Goal: Information Seeking & Learning: Learn about a topic

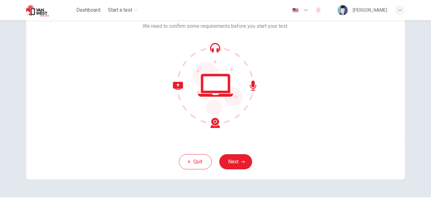
scroll to position [44, 0]
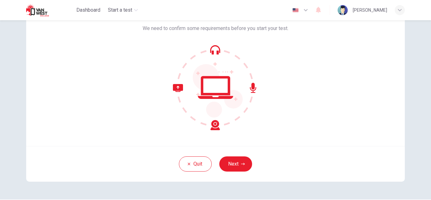
click at [427, 81] on div "Welcome to the Van West CEFR Level Test. We need to confirm some requirements b…" at bounding box center [215, 109] width 431 height 179
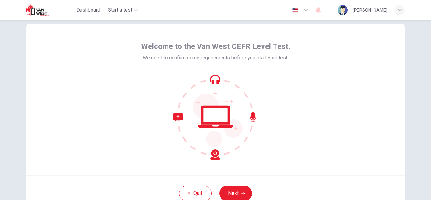
scroll to position [15, 0]
click at [190, 187] on button "Quit" at bounding box center [195, 192] width 33 height 15
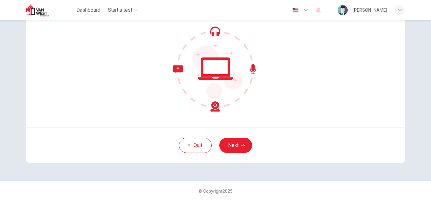
scroll to position [63, 0]
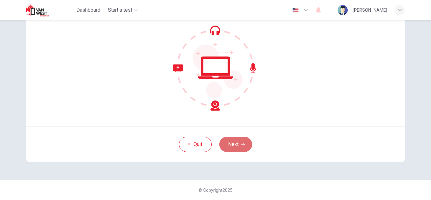
click at [242, 141] on button "Next" at bounding box center [235, 144] width 33 height 15
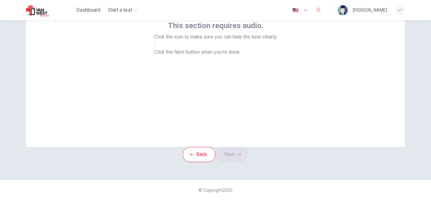
click at [155, 46] on icon "button" at bounding box center [155, 46] width 0 height 0
click at [237, 147] on button "Next" at bounding box center [231, 154] width 33 height 15
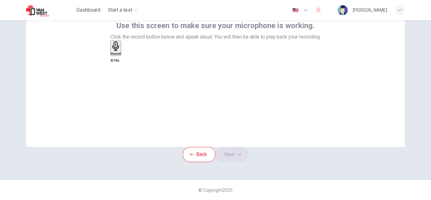
click at [236, 57] on div "Record" at bounding box center [215, 49] width 210 height 16
click at [121, 51] on icon "button" at bounding box center [116, 46] width 10 height 10
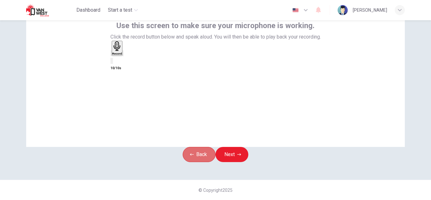
click at [195, 147] on button "Back" at bounding box center [199, 154] width 33 height 15
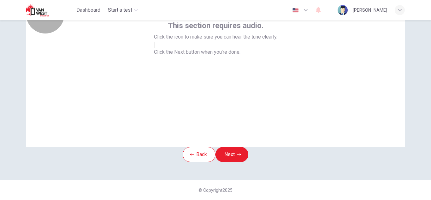
click at [155, 48] on button "button" at bounding box center [154, 45] width 1 height 6
click at [242, 147] on button "Next" at bounding box center [231, 154] width 33 height 15
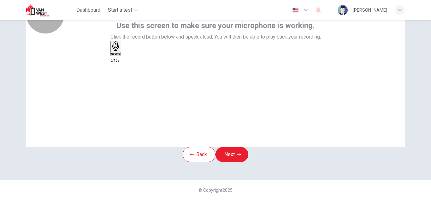
click at [121, 54] on div "Record" at bounding box center [116, 48] width 10 height 14
click at [117, 54] on div "Stop" at bounding box center [114, 66] width 6 height 51
click at [111, 55] on icon "button" at bounding box center [111, 55] width 0 height 0
click at [237, 147] on button "Next" at bounding box center [231, 154] width 33 height 15
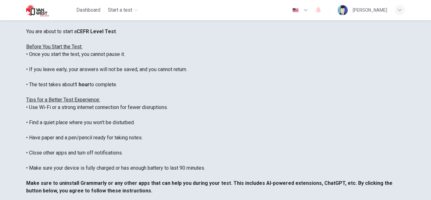
scroll to position [0, 0]
click at [303, 7] on button "button" at bounding box center [300, 10] width 23 height 13
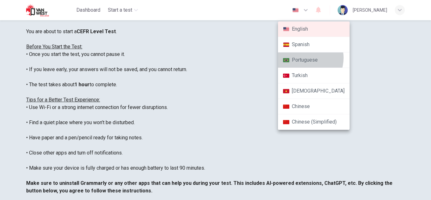
click at [304, 58] on li "Portuguese" at bounding box center [314, 59] width 72 height 15
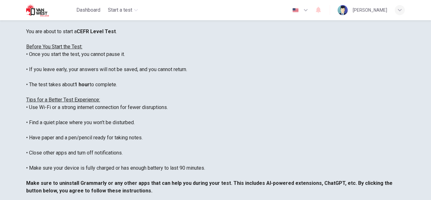
type input "pt"
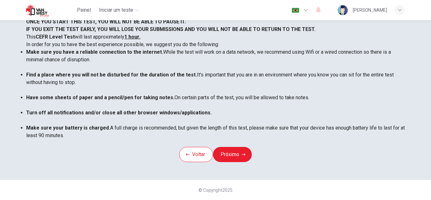
scroll to position [9, 0]
click at [265, 109] on li "Have some sheets of paper and a pencil/pen for taking notes. On certain parts o…" at bounding box center [215, 101] width 378 height 15
click at [229, 147] on button "Próximo" at bounding box center [232, 154] width 39 height 15
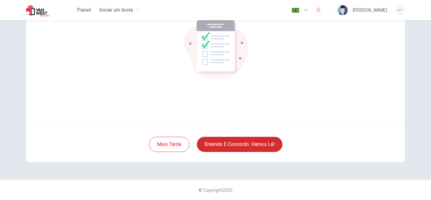
scroll to position [63, 0]
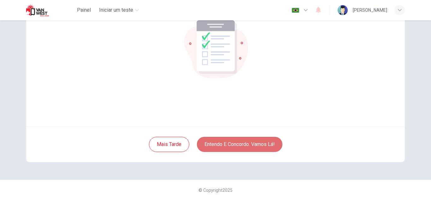
click at [237, 142] on button "Entendo e concordo. Vamos lá!" at bounding box center [239, 144] width 85 height 15
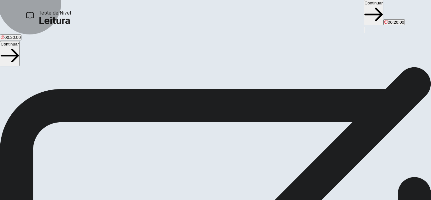
click at [364, 7] on button "Continuar" at bounding box center [374, 12] width 20 height 25
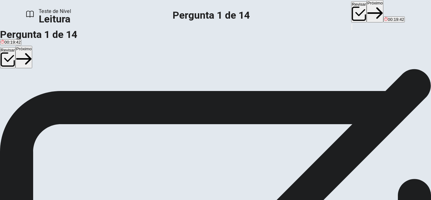
click at [230, 103] on div "1" at bounding box center [215, 107] width 431 height 8
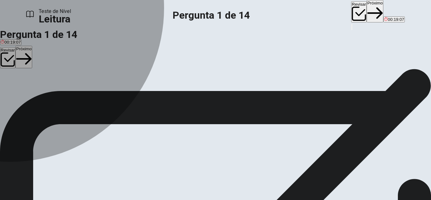
click at [72, 89] on div "C" at bounding box center [96, 87] width 48 height 5
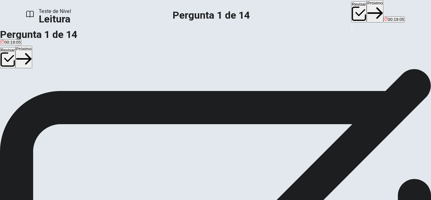
click at [117, 95] on button "C They only play new music" at bounding box center [96, 89] width 50 height 11
click at [108, 94] on span "They only play new music" at bounding box center [96, 91] width 48 height 5
click at [366, 11] on button "Próximo" at bounding box center [374, 11] width 17 height 22
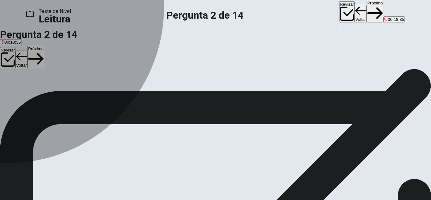
click at [31, 89] on div "C" at bounding box center [26, 87] width 9 height 5
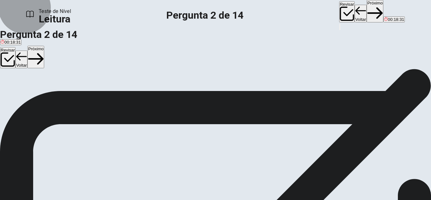
click at [366, 12] on button "Próximo" at bounding box center [374, 11] width 17 height 22
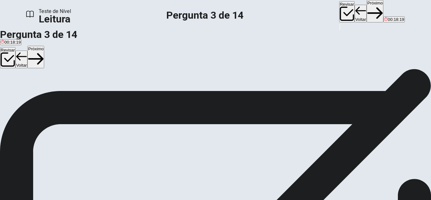
scroll to position [73, 0]
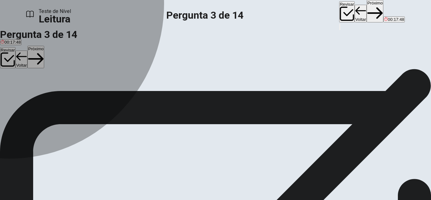
click at [66, 89] on div "B" at bounding box center [99, 87] width 67 height 5
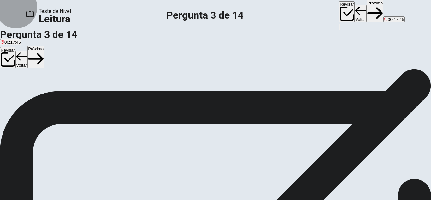
click at [366, 12] on button "Próximo" at bounding box center [374, 11] width 17 height 22
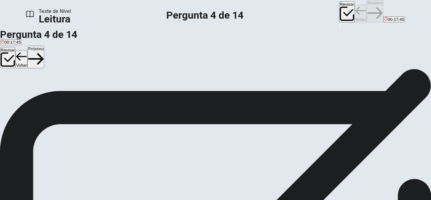
scroll to position [86, 0]
click at [42, 89] on div "C" at bounding box center [43, 87] width 8 height 5
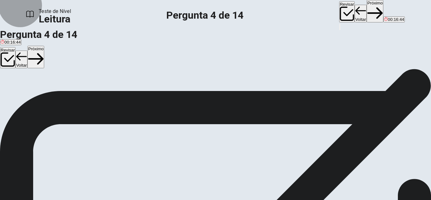
click at [366, 10] on button "Próximo" at bounding box center [374, 11] width 17 height 22
drag, startPoint x: 396, startPoint y: 149, endPoint x: 394, endPoint y: 161, distance: 12.5
click at [394, 161] on div "1 Remember when we used to buy CDs or download songs to listen to music? Those …" at bounding box center [215, 182] width 431 height 159
click at [403, 143] on div "Changing Tunes: How Music Streaming Changed the Way We Listen 1 Remember when w…" at bounding box center [215, 178] width 431 height 167
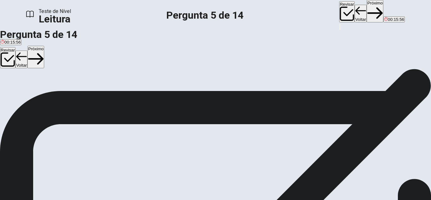
scroll to position [132, 0]
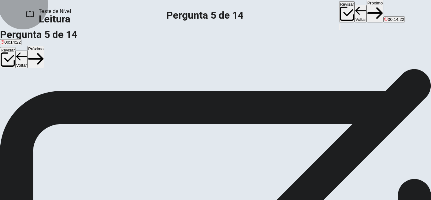
click at [366, 9] on button "Próximo" at bounding box center [374, 11] width 17 height 22
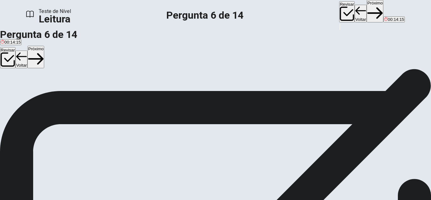
drag, startPoint x: 398, startPoint y: 160, endPoint x: 400, endPoint y: 184, distance: 23.7
click at [400, 184] on div "1 Remember when we used to buy CDs or download songs to listen to music? Those …" at bounding box center [215, 182] width 431 height 159
click at [183, 67] on div "D" at bounding box center [221, 64] width 76 height 5
click at [366, 12] on button "Próximo" at bounding box center [374, 11] width 17 height 22
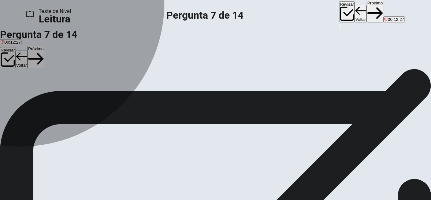
click at [14, 66] on button "A Spotify" at bounding box center [7, 66] width 14 height 11
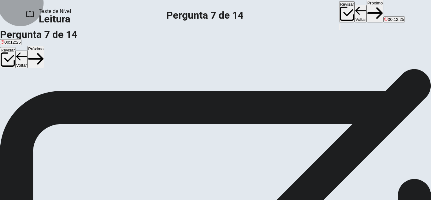
click at [339, 8] on button "Revisar" at bounding box center [346, 11] width 15 height 21
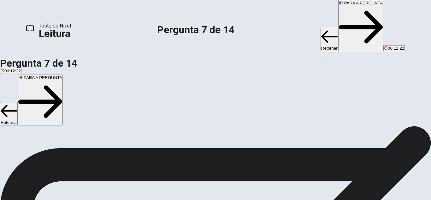
scroll to position [0, 0]
click at [338, 6] on button "IR PARA A PERGUNTA" at bounding box center [360, 25] width 45 height 51
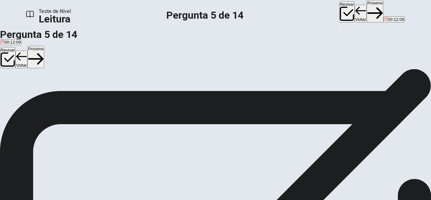
scroll to position [26, 0]
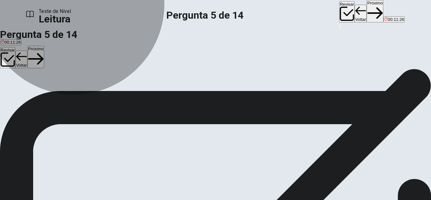
click at [136, 68] on span "Many artists release singles more often" at bounding box center [172, 66] width 73 height 5
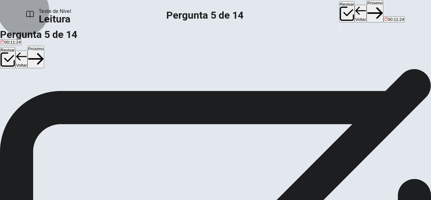
click at [366, 15] on button "Próximo" at bounding box center [374, 11] width 17 height 22
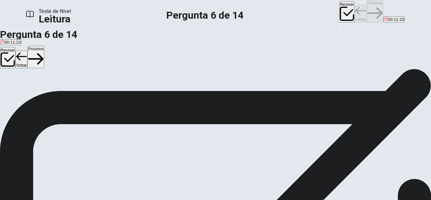
click at [339, 15] on div "Revisar Voltar Próximo 00:11:23" at bounding box center [372, 11] width 66 height 23
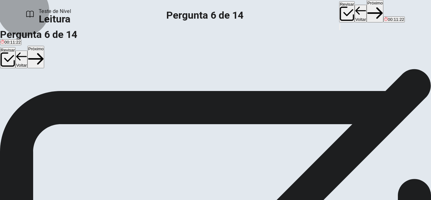
click at [366, 15] on button "Próximo" at bounding box center [374, 11] width 17 height 22
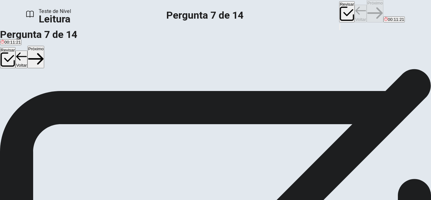
click at [339, 15] on div "Revisar Voltar Próximo 00:11:21" at bounding box center [372, 11] width 66 height 23
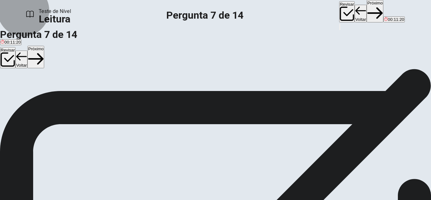
click at [366, 15] on button "Próximo" at bounding box center [374, 11] width 17 height 22
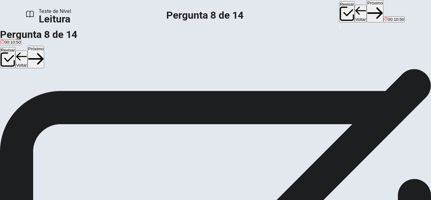
click at [67, 68] on span "YouTube Music" at bounding box center [53, 66] width 29 height 5
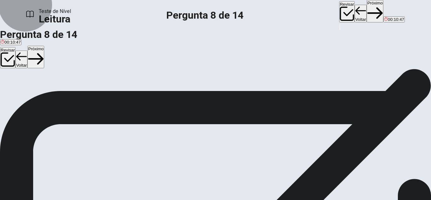
click at [366, 9] on button "Próximo" at bounding box center [374, 11] width 17 height 22
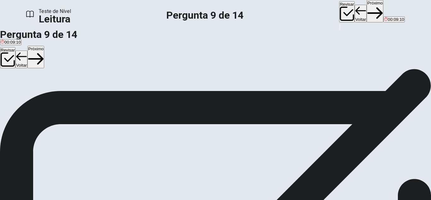
scroll to position [55, 0]
click at [70, 39] on span "Streaming will likely continue to evolve with technology" at bounding box center [121, 37] width 102 height 5
click at [366, 6] on button "Próximo" at bounding box center [374, 11] width 17 height 22
click at [72, 94] on span "A practice that is becoming less common" at bounding box center [110, 91] width 76 height 5
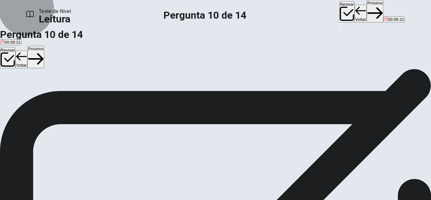
click at [366, 13] on button "Próximo" at bounding box center [374, 11] width 17 height 22
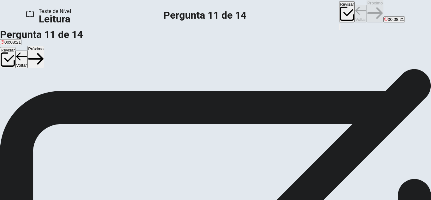
scroll to position [54, 0]
click at [142, 94] on span "People now pay for access to a large library instead of individual songs or alb…" at bounding box center [218, 91] width 152 height 5
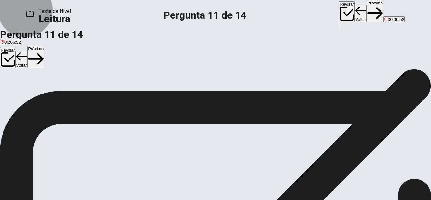
click at [366, 14] on button "Próximo" at bounding box center [374, 11] width 17 height 22
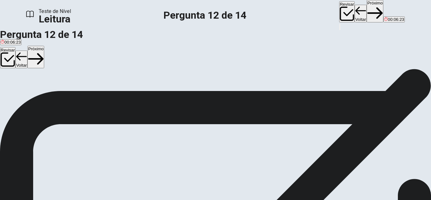
scroll to position [36, 0]
click at [230, 193] on input at bounding box center [203, 196] width 55 height 6
click at [269, 199] on input at bounding box center [241, 204] width 55 height 6
click at [176, 193] on span "C" at bounding box center [174, 196] width 3 height 6
click at [230, 193] on input at bounding box center [203, 196] width 55 height 6
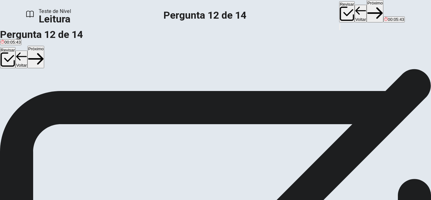
click at [366, 11] on button "Próximo" at bounding box center [374, 11] width 17 height 22
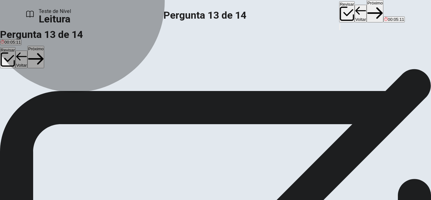
click at [21, 48] on button "A Arguments" at bounding box center [10, 53] width 21 height 11
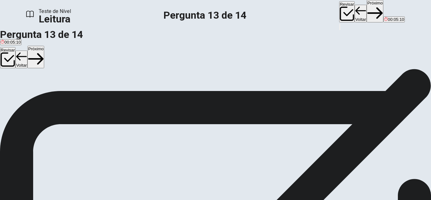
click at [366, 12] on button "Próximo" at bounding box center [374, 11] width 17 height 22
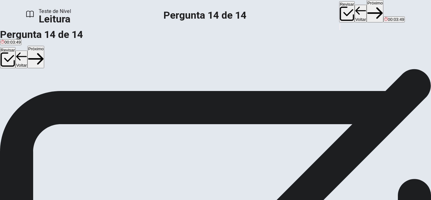
drag, startPoint x: 47, startPoint y: 113, endPoint x: 150, endPoint y: 69, distance: 111.5
drag, startPoint x: 95, startPoint y: 72, endPoint x: 205, endPoint y: 93, distance: 112.1
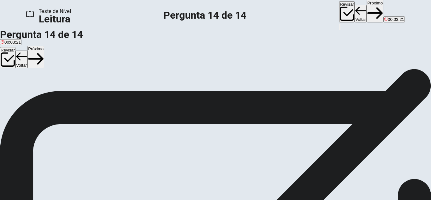
scroll to position [42, 0]
drag, startPoint x: 69, startPoint y: 103, endPoint x: 183, endPoint y: 126, distance: 115.7
click at [366, 11] on button "Próximo" at bounding box center [374, 11] width 17 height 22
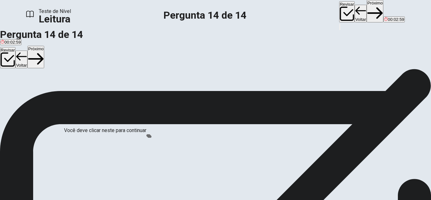
click at [151, 138] on input "Você deve clicar neste para continuar" at bounding box center [215, 100] width 431 height 200
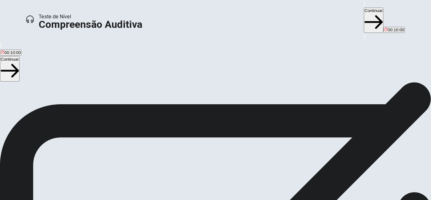
scroll to position [51, 0]
click at [364, 9] on button "Continuar" at bounding box center [374, 20] width 20 height 25
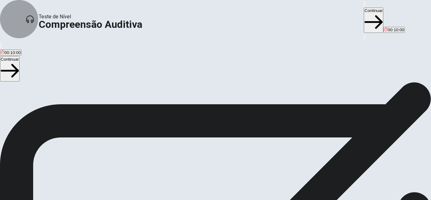
click at [8, 169] on icon "button" at bounding box center [5, 172] width 8 height 6
click at [364, 9] on button "Continuar" at bounding box center [374, 20] width 20 height 25
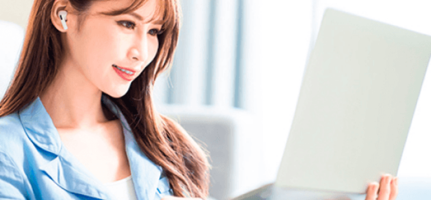
scroll to position [0, 0]
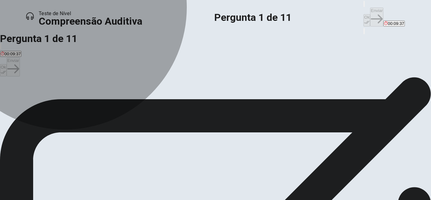
click at [81, 102] on span "A recent movie release." at bounding box center [60, 99] width 44 height 5
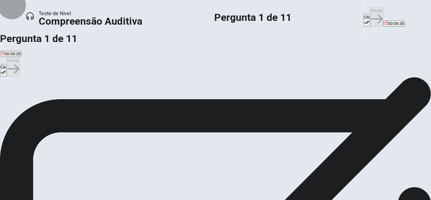
click at [363, 14] on button "Ok" at bounding box center [366, 20] width 7 height 12
click at [370, 12] on button "Enviar" at bounding box center [376, 17] width 13 height 19
click at [107, 102] on span "They were disappointed by the plot." at bounding box center [73, 99] width 66 height 5
click at [363, 14] on button "Ok" at bounding box center [366, 20] width 7 height 12
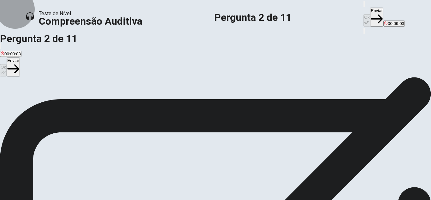
click at [370, 14] on button "Enviar" at bounding box center [376, 17] width 13 height 19
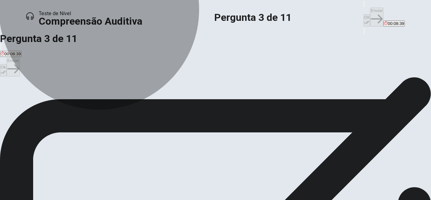
click at [108, 101] on span "The character development, especially of the main villain." at bounding box center [54, 99] width 107 height 5
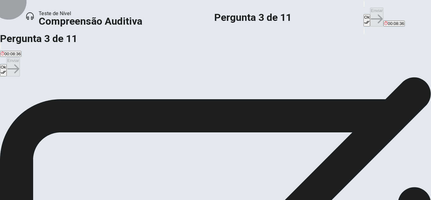
click at [363, 14] on button "Ok" at bounding box center [366, 20] width 7 height 12
click at [370, 8] on button "Enviar" at bounding box center [376, 17] width 13 height 19
click at [363, 7] on button "button" at bounding box center [363, 4] width 1 height 6
click at [305, 77] on div "question 4 How do the speakers feel about Detective [PERSON_NAME], the new char…" at bounding box center [215, 90] width 431 height 26
click at [300, 102] on span "They found her character confusing and unnecessary." at bounding box center [350, 99] width 100 height 5
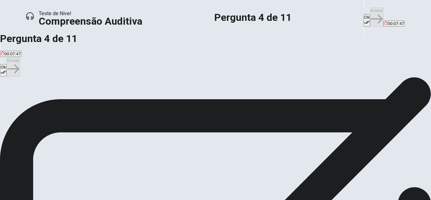
click at [363, 14] on button "Ok" at bounding box center [366, 20] width 7 height 12
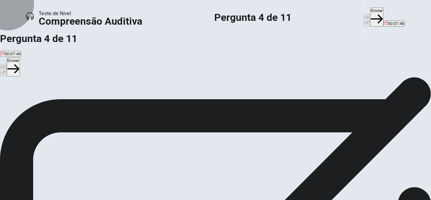
click at [370, 8] on button "Enviar" at bounding box center [376, 17] width 13 height 19
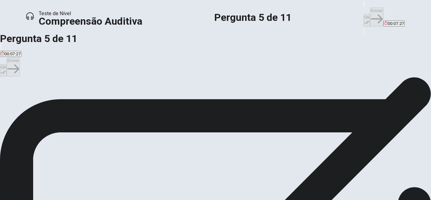
click at [237, 102] on span "They were disappointed with how the season ended" at bounding box center [285, 99] width 97 height 5
click at [363, 14] on button "Ok" at bounding box center [366, 20] width 7 height 12
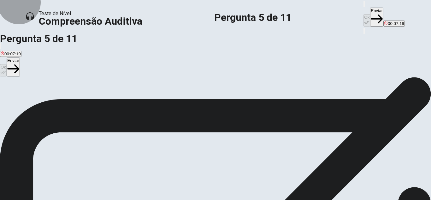
click at [370, 8] on button "Enviar" at bounding box center [376, 17] width 13 height 19
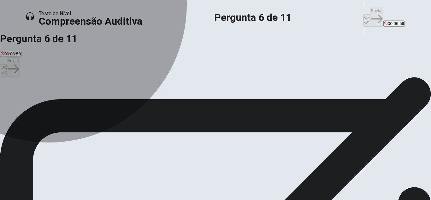
click at [37, 102] on span "The special effects." at bounding box center [19, 99] width 36 height 5
click at [59, 103] on button "B The music." at bounding box center [49, 97] width 22 height 11
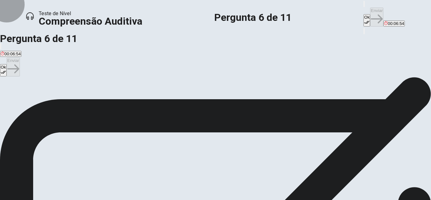
click at [363, 14] on button "Ok" at bounding box center [366, 20] width 7 height 12
click at [370, 8] on button "Enviar" at bounding box center [376, 17] width 13 height 19
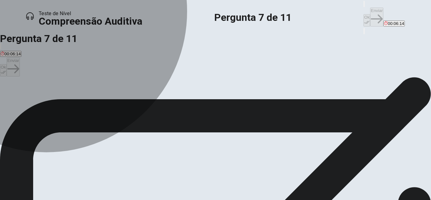
click at [30, 103] on button "A Mystery thriller." at bounding box center [15, 97] width 30 height 11
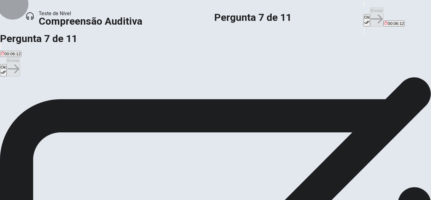
click at [363, 14] on button "Ok" at bounding box center [366, 20] width 7 height 12
click at [370, 8] on button "Enviar" at bounding box center [376, 17] width 13 height 19
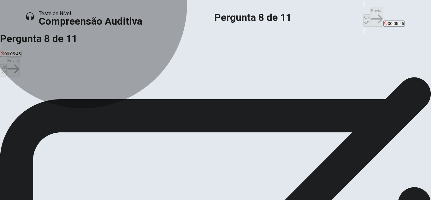
click at [191, 103] on button "D Professional TV critics." at bounding box center [170, 97] width 44 height 11
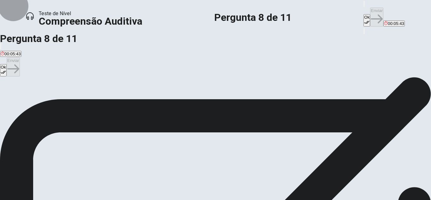
click at [364, 20] on icon "button" at bounding box center [366, 22] width 5 height 5
click at [370, 9] on button "Enviar" at bounding box center [376, 17] width 13 height 19
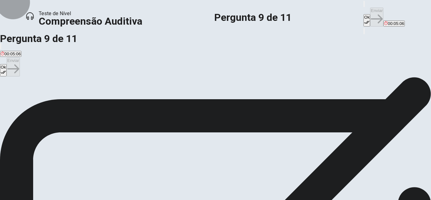
click at [363, 14] on button "Ok" at bounding box center [366, 20] width 7 height 12
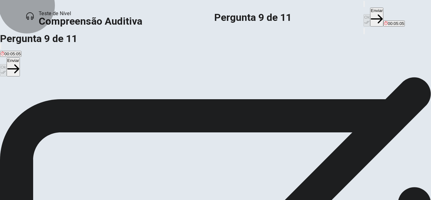
click at [370, 10] on button "Enviar" at bounding box center [376, 17] width 13 height 19
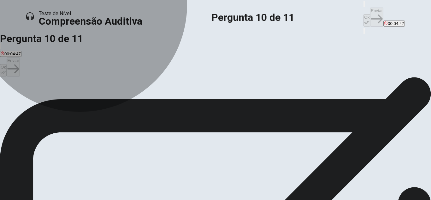
click at [56, 102] on span "Educational historical content." at bounding box center [29, 99] width 56 height 5
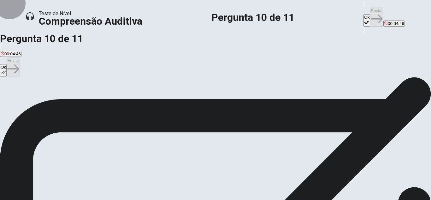
click at [363, 14] on button "Ok" at bounding box center [366, 20] width 7 height 12
click at [370, 8] on button "Enviar" at bounding box center [376, 17] width 13 height 19
drag, startPoint x: 317, startPoint y: 8, endPoint x: 226, endPoint y: 112, distance: 137.9
click at [226, 112] on div "Teste de Nível Compreensão Auditiva Pergunta 11 de 11 Ok Enviar 00:04:08 Pergun…" at bounding box center [215, 100] width 431 height 200
click at [130, 97] on div "B" at bounding box center [140, 95] width 93 height 5
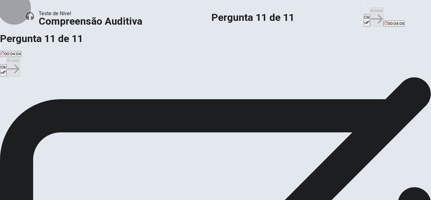
click at [364, 20] on icon "button" at bounding box center [366, 22] width 5 height 5
click at [370, 9] on button "Enviar" at bounding box center [376, 17] width 13 height 19
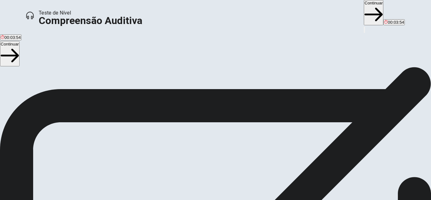
scroll to position [54, 0]
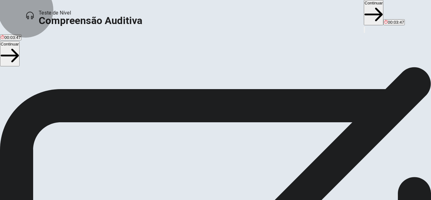
click at [364, 14] on button "Continuar" at bounding box center [374, 12] width 20 height 25
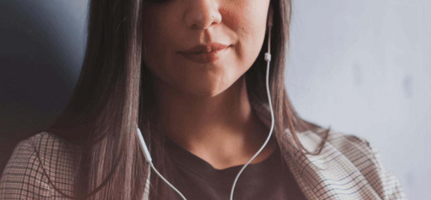
click at [371, 121] on img at bounding box center [215, 100] width 431 height 200
click at [349, 119] on img at bounding box center [215, 100] width 431 height 200
click at [386, 5] on icon "button" at bounding box center [386, 5] width 0 height 0
click at [357, 48] on img at bounding box center [215, 100] width 431 height 200
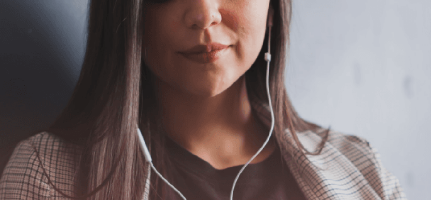
click at [385, 11] on button "Continuar" at bounding box center [395, 20] width 20 height 25
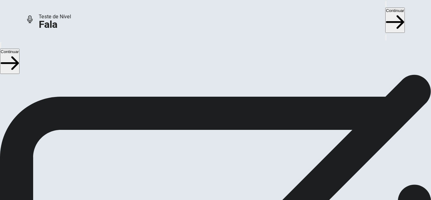
click at [225, 130] on div "Parar Gravação" at bounding box center [215, 135] width 20 height 78
click at [207, 123] on button "Record Again" at bounding box center [206, 120] width 1 height 6
click at [225, 137] on icon at bounding box center [215, 147] width 20 height 20
click at [207, 121] on icon "Record Again" at bounding box center [207, 121] width 0 height 0
click at [225, 160] on span "Parar Gravação" at bounding box center [215, 167] width 20 height 14
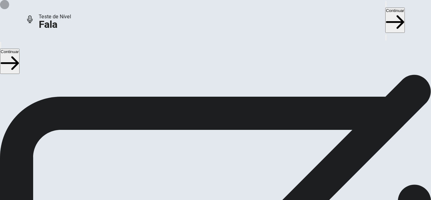
click at [208, 123] on button "Play Audio" at bounding box center [207, 120] width 1 height 6
click at [207, 121] on icon "Record Again" at bounding box center [207, 121] width 0 height 0
click at [305, 174] on div "00:00:12 Parar Gravação" at bounding box center [215, 120] width 431 height 108
click at [323, 16] on span at bounding box center [322, 15] width 5 height 3
type input "0.7"
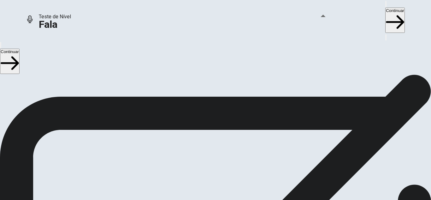
click at [309, 17] on span at bounding box center [309, 17] width 0 height 0
click at [225, 137] on icon at bounding box center [215, 147] width 20 height 20
click at [207, 123] on button "Record Again" at bounding box center [206, 120] width 1 height 6
click at [225, 160] on span "Parar Gravação" at bounding box center [215, 167] width 20 height 14
click at [214, 129] on icon "Record Again" at bounding box center [211, 125] width 8 height 8
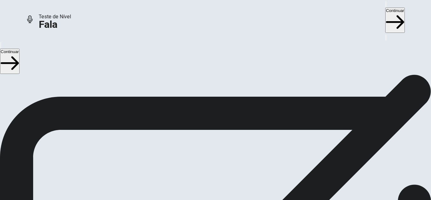
click at [225, 160] on span "Parar Gravação" at bounding box center [215, 167] width 20 height 14
click at [207, 121] on icon "Record Again" at bounding box center [207, 121] width 0 height 0
click at [225, 121] on div "Parar Gravação" at bounding box center [215, 135] width 20 height 78
click at [207, 123] on button "Record Again" at bounding box center [206, 120] width 1 height 6
click at [225, 136] on div "Parar Gravação" at bounding box center [215, 135] width 20 height 78
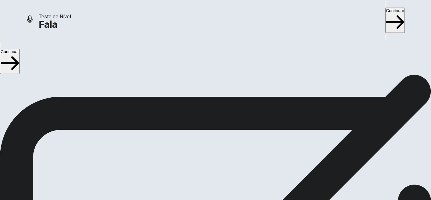
click at [214, 129] on icon "Play Audio" at bounding box center [211, 125] width 6 height 8
click at [385, 9] on button "Continuar" at bounding box center [395, 20] width 20 height 25
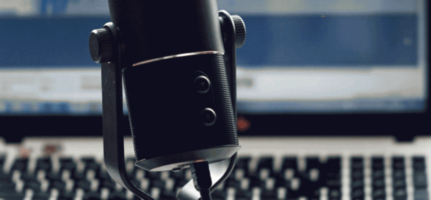
click at [386, 9] on icon "button" at bounding box center [390, 9] width 8 height 6
type input "0.4"
click at [309, 17] on span at bounding box center [309, 17] width 0 height 0
click at [385, 8] on button "Continuar" at bounding box center [395, 20] width 20 height 25
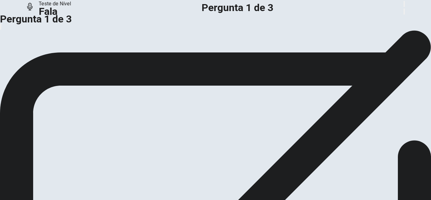
click at [345, 70] on div "Tempo de Preparação 00:00:07" at bounding box center [215, 204] width 431 height 448
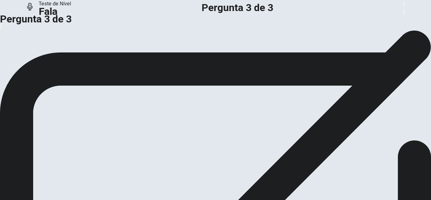
scroll to position [30, 0]
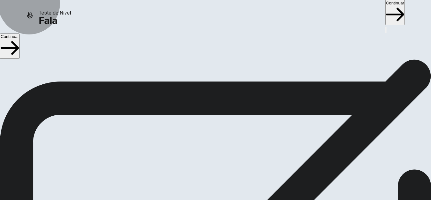
click at [385, 8] on button "Continuar" at bounding box center [395, 12] width 20 height 25
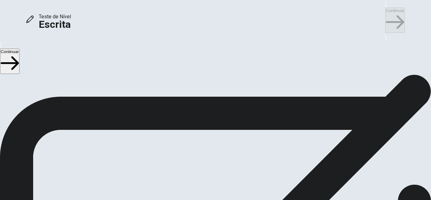
scroll to position [0, 0]
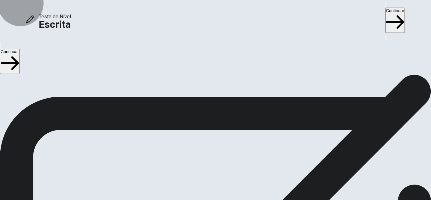
click at [385, 8] on button "Continuar" at bounding box center [395, 20] width 20 height 25
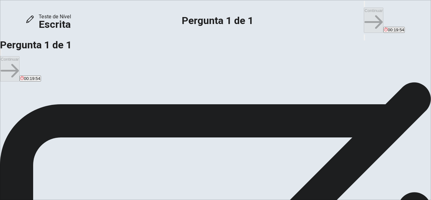
scroll to position [23, 0]
click at [51, 112] on textarea at bounding box center [25, 199] width 51 height 174
type textarea "n"
click at [51, 112] on textarea "No. i don't think. Because have students" at bounding box center [25, 199] width 51 height 174
click at [51, 112] on textarea "No. i don't think. Because it have students" at bounding box center [25, 199] width 51 height 174
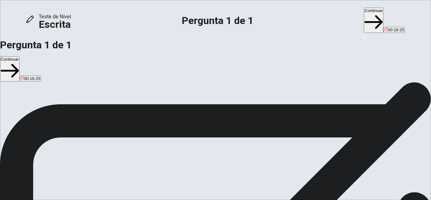
click at [51, 112] on textarea "No. i don't think. Because it have students that aren´t good, they are better a…" at bounding box center [25, 199] width 51 height 174
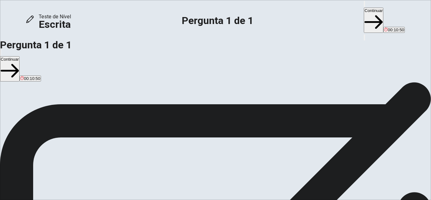
drag, startPoint x: 326, startPoint y: 56, endPoint x: 367, endPoint y: 67, distance: 41.8
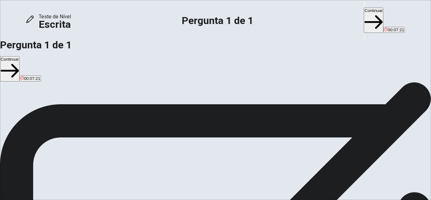
drag, startPoint x: 326, startPoint y: 56, endPoint x: 373, endPoint y: 70, distance: 49.0
click at [51, 110] on textarea "No, i don't think. Because it have students that aren´t good, they are better a…" at bounding box center [25, 197] width 51 height 174
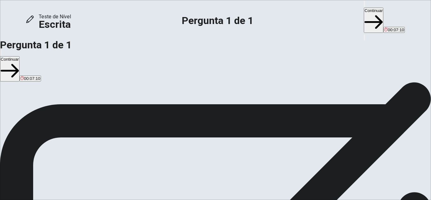
click at [51, 110] on textarea "No, i don't think. Because it have students that aren´t good, they are better a…" at bounding box center [25, 197] width 51 height 174
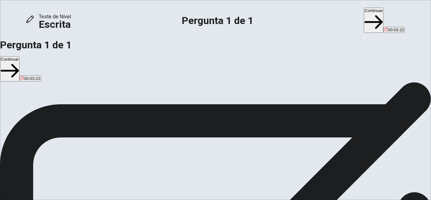
click at [51, 110] on textarea "No, i don't think. Because it have students that aren´t good, they are better a…" at bounding box center [25, 197] width 51 height 174
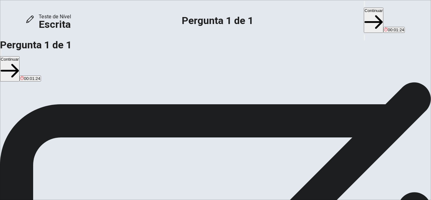
click at [51, 110] on textarea "No, i don't think. Because it have students that aren´t good, they are better a…" at bounding box center [25, 197] width 51 height 174
click at [51, 110] on textarea "Yes, i don't think. Because it have students that aren´t good, they are better …" at bounding box center [25, 197] width 51 height 174
click at [51, 110] on textarea "Yes, i do think. Because it have students that aren´t good, they are better at …" at bounding box center [25, 197] width 51 height 174
click at [51, 110] on textarea "Yes, i do think. Because it have students that aren´t good and others yes so th…" at bounding box center [25, 197] width 51 height 174
type textarea "Yes, i do think. Because it have students that aren´t good and others yes so th…"
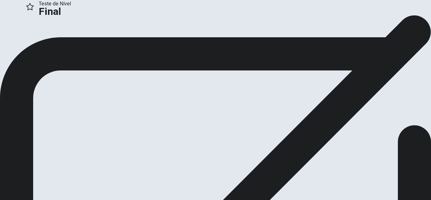
scroll to position [0, 0]
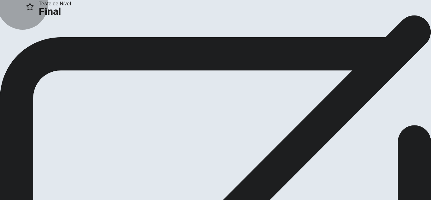
click at [27, 54] on button "Continuar" at bounding box center [13, 49] width 27 height 9
